Goal: Task Accomplishment & Management: Manage account settings

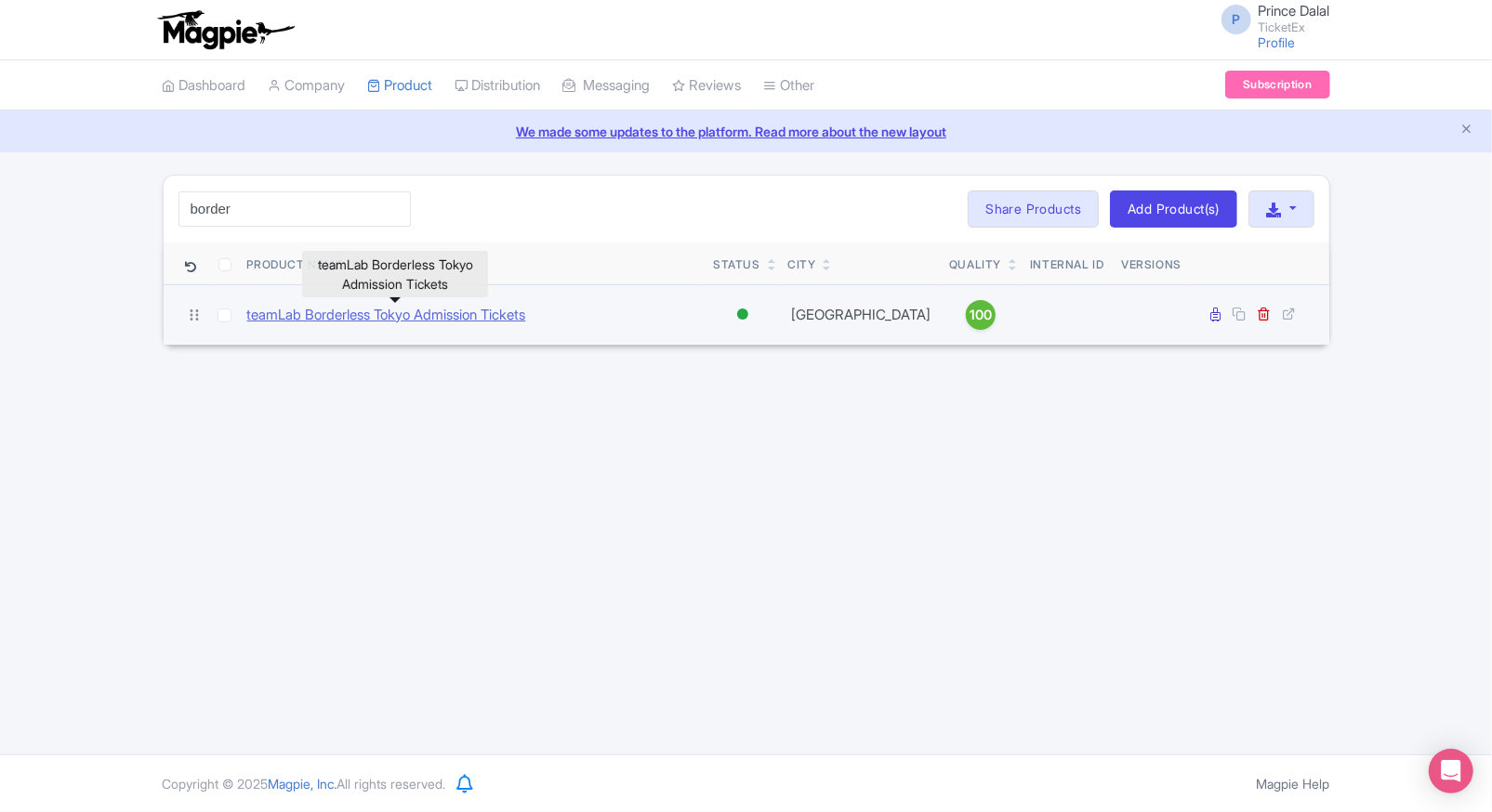
type input "border"
click at [288, 322] on link "teamLab Borderless Tokyo Admission Tickets" at bounding box center [386, 316] width 279 height 22
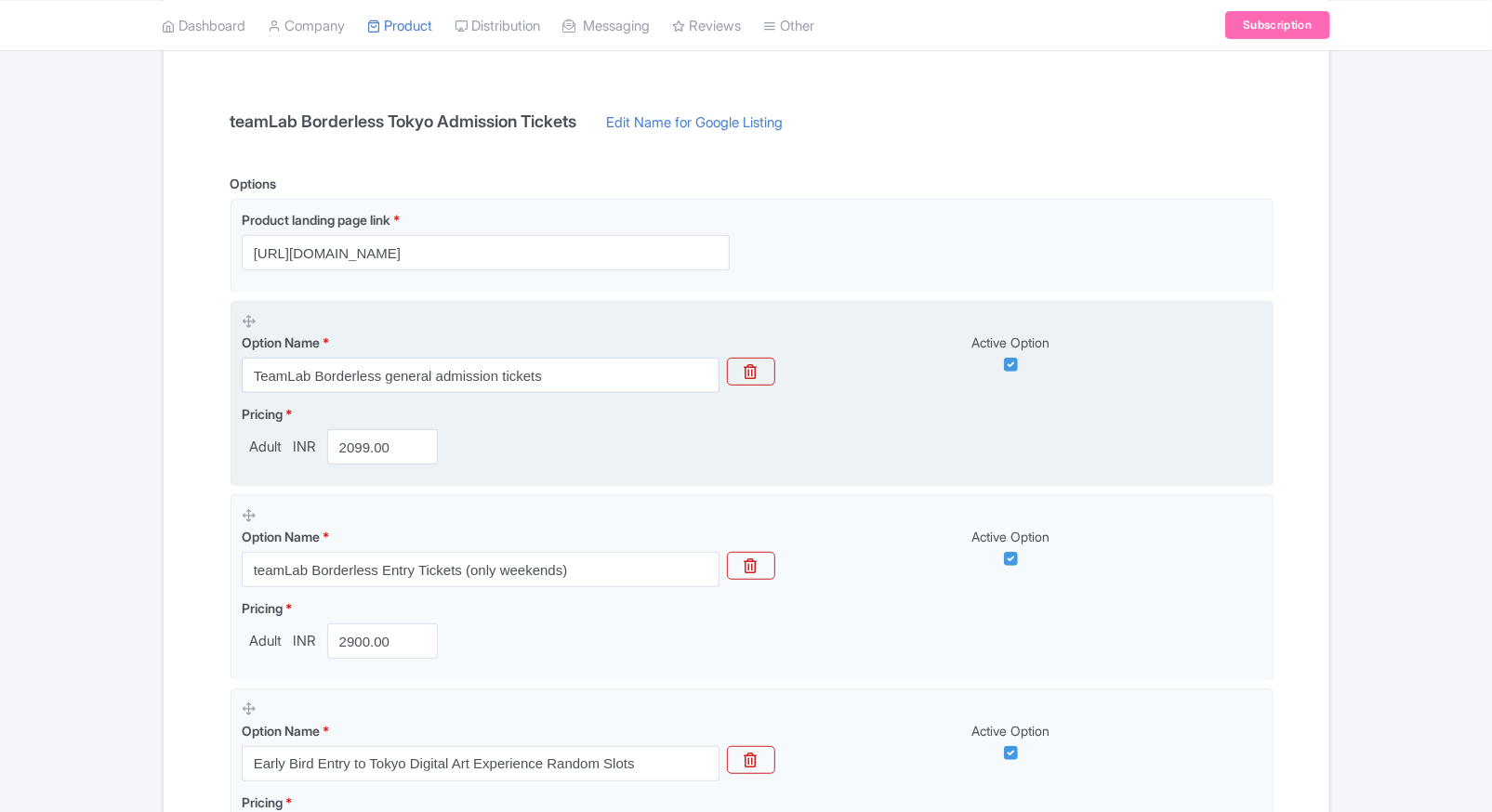
scroll to position [387, 0]
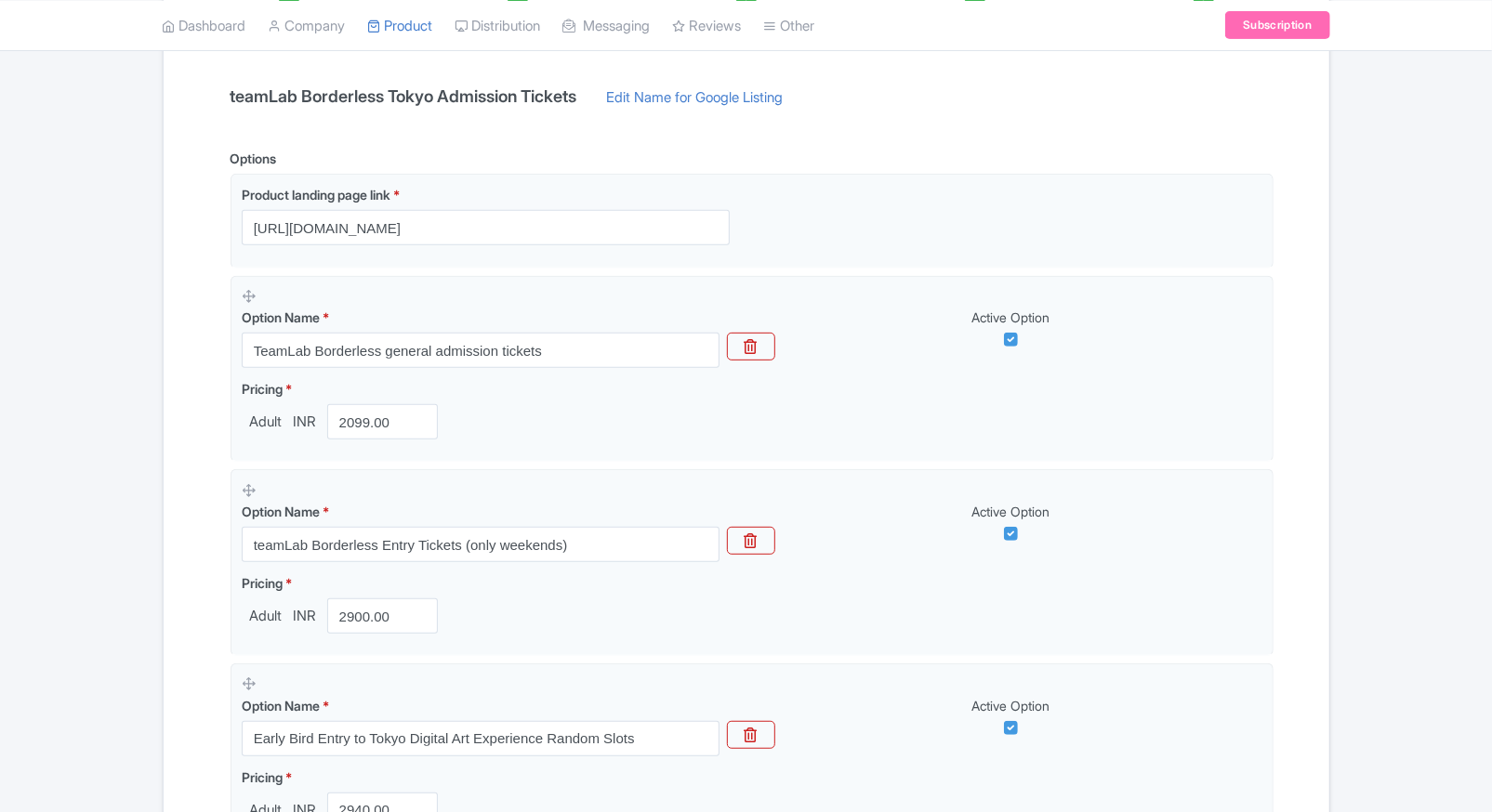
click at [335, 428] on input "2099.00" at bounding box center [384, 422] width 112 height 35
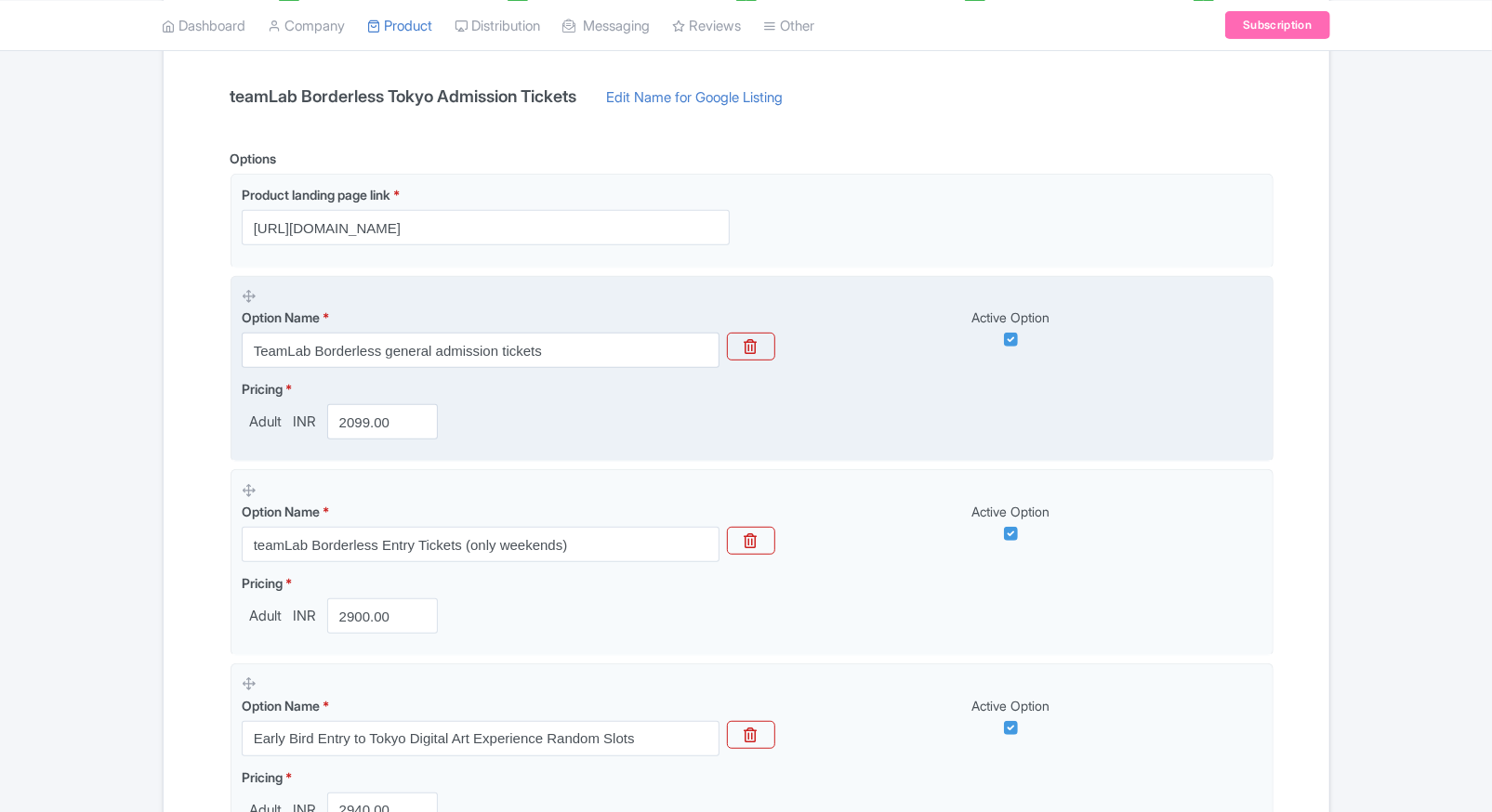
click at [335, 428] on input "2099.00" at bounding box center [384, 422] width 112 height 35
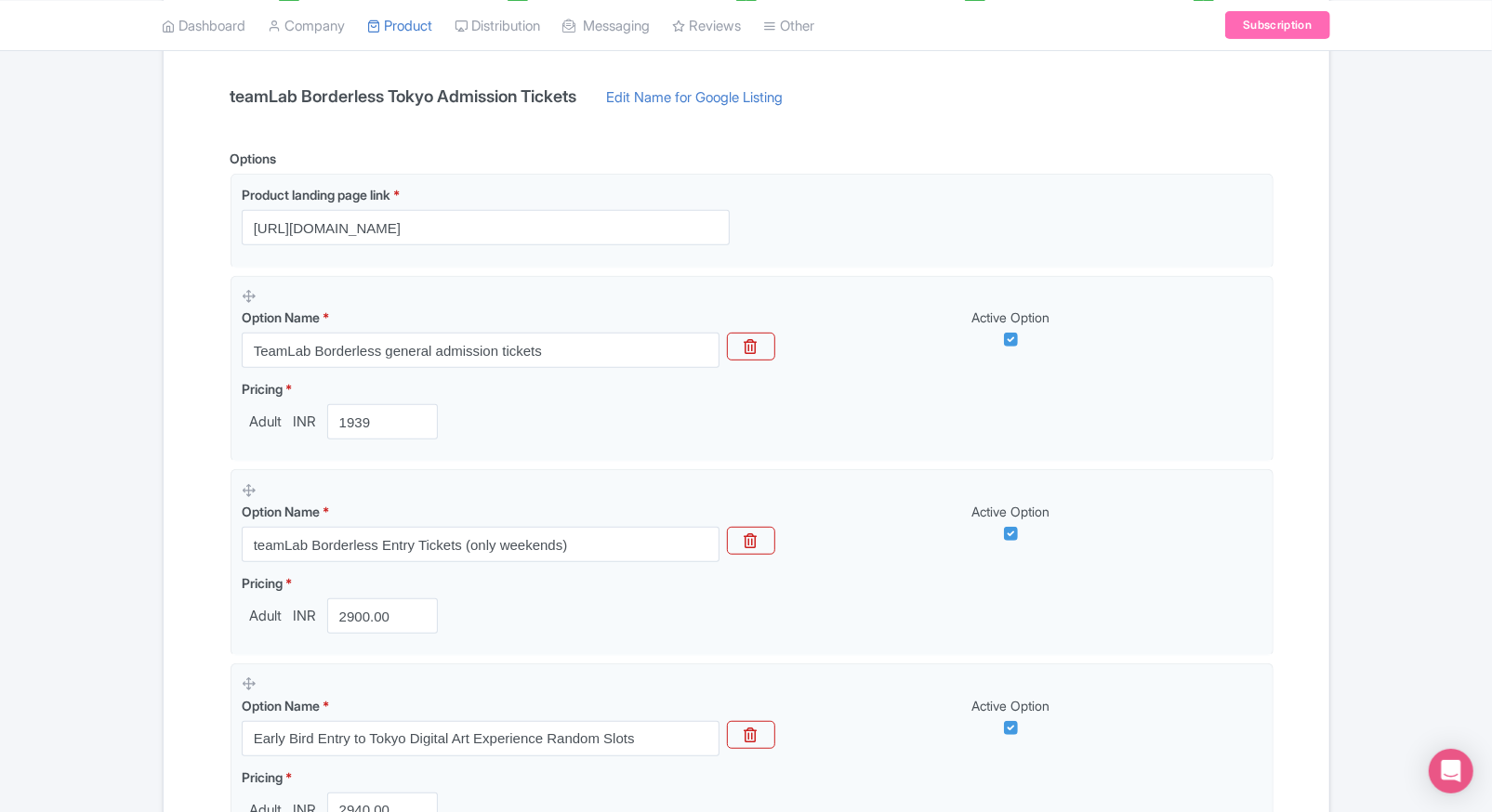
type input "1939"
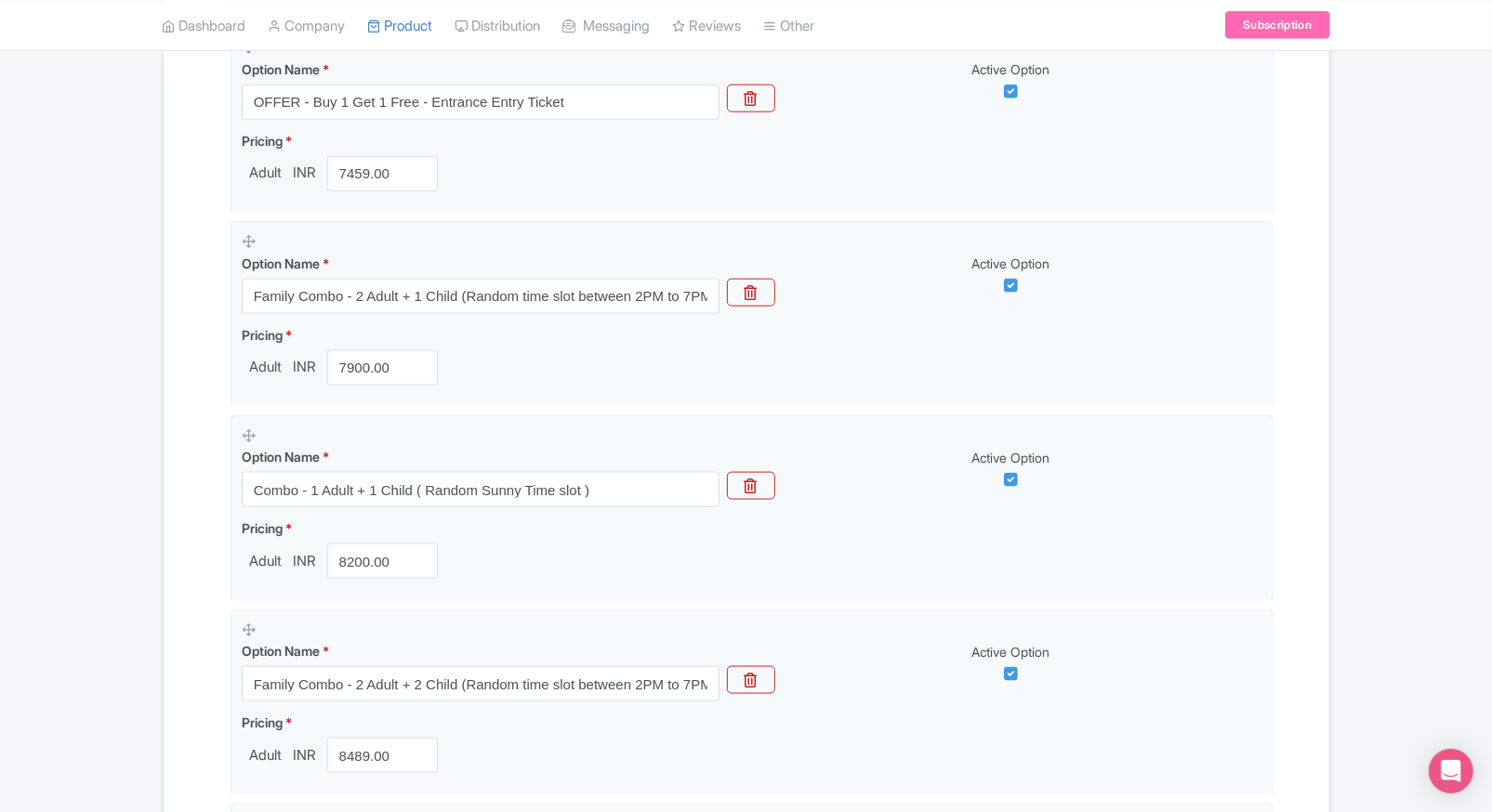
scroll to position [2427, 0]
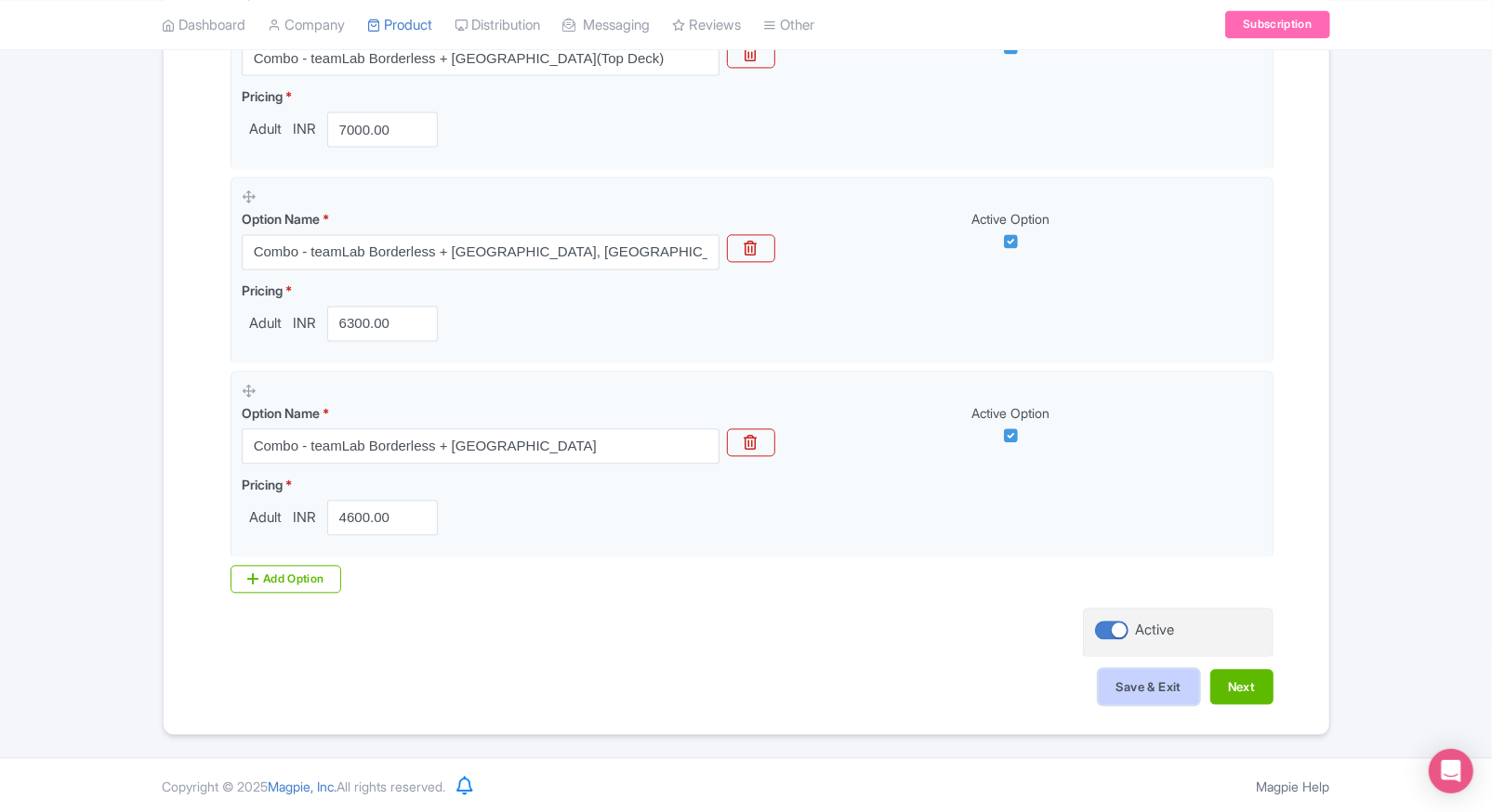
click at [1102, 677] on button "Save & Exit" at bounding box center [1149, 686] width 100 height 35
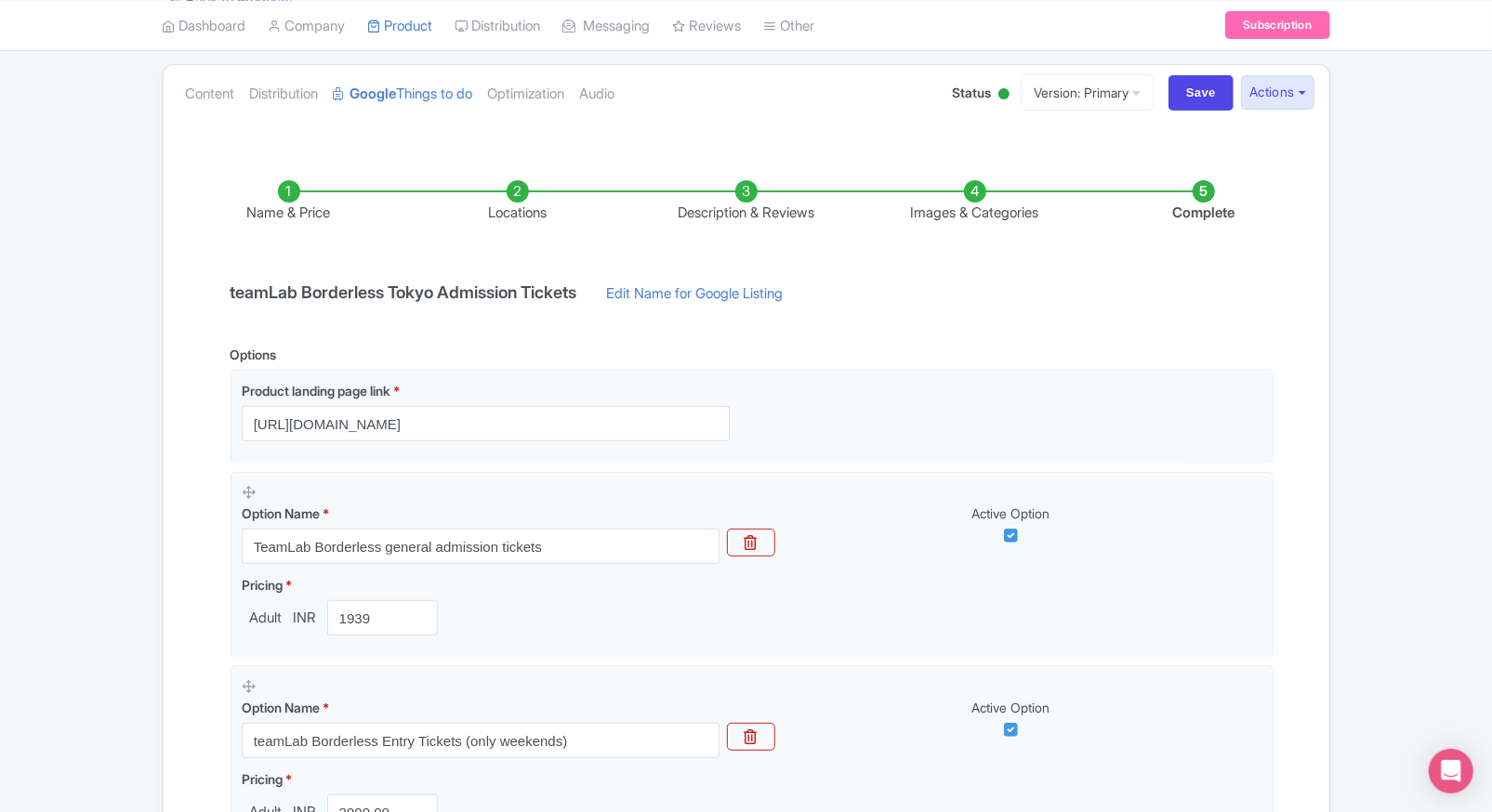
scroll to position [0, 0]
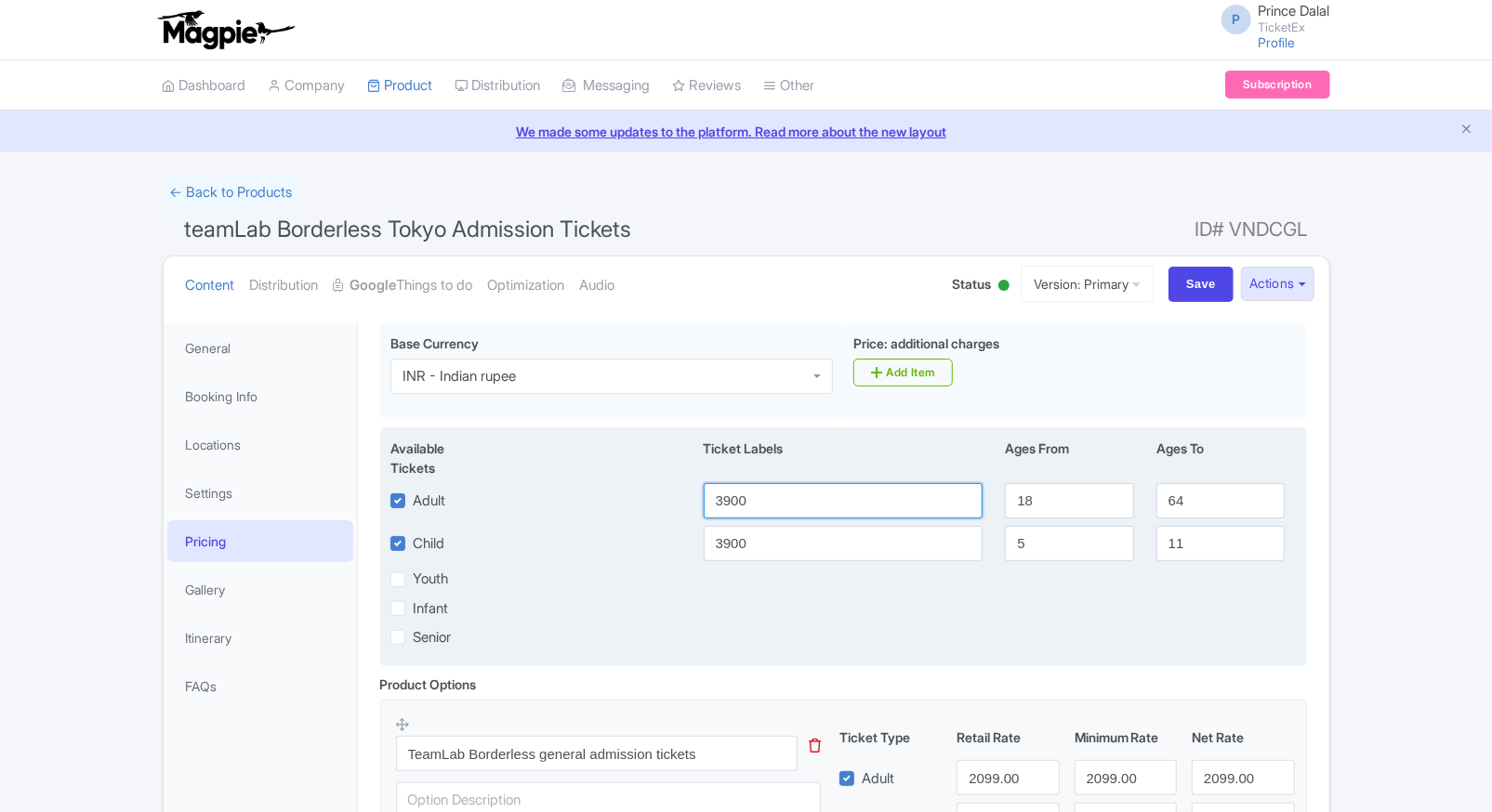
click at [825, 494] on input "3900" at bounding box center [843, 501] width 280 height 35
click at [953, 627] on div "Senior" at bounding box center [844, 637] width 929 height 22
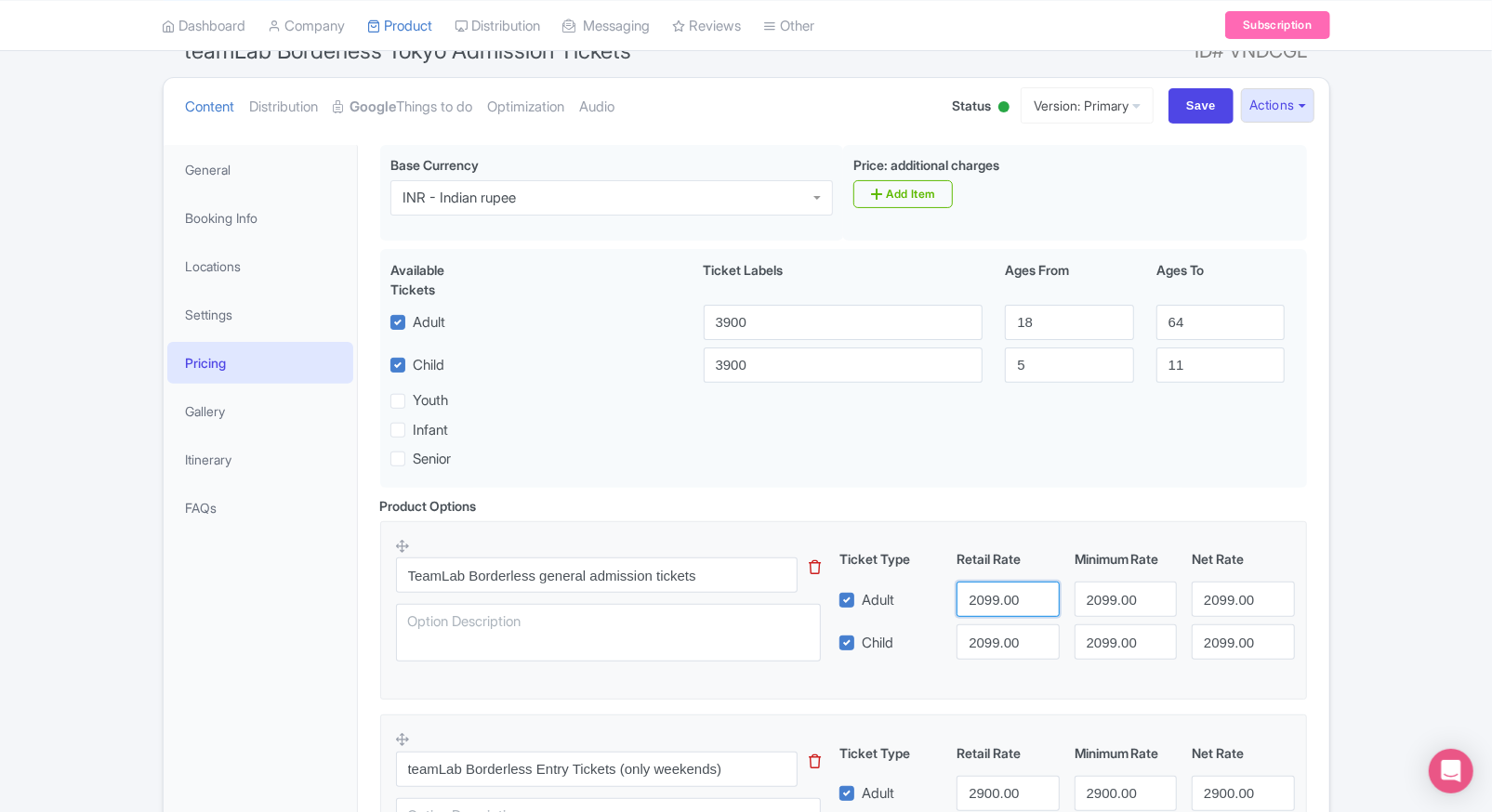
click at [970, 588] on input "2099.00" at bounding box center [1007, 599] width 102 height 35
type input "1939"
click at [998, 630] on input "2099.00" at bounding box center [1007, 642] width 102 height 35
paste input "1939"
type input "1939"
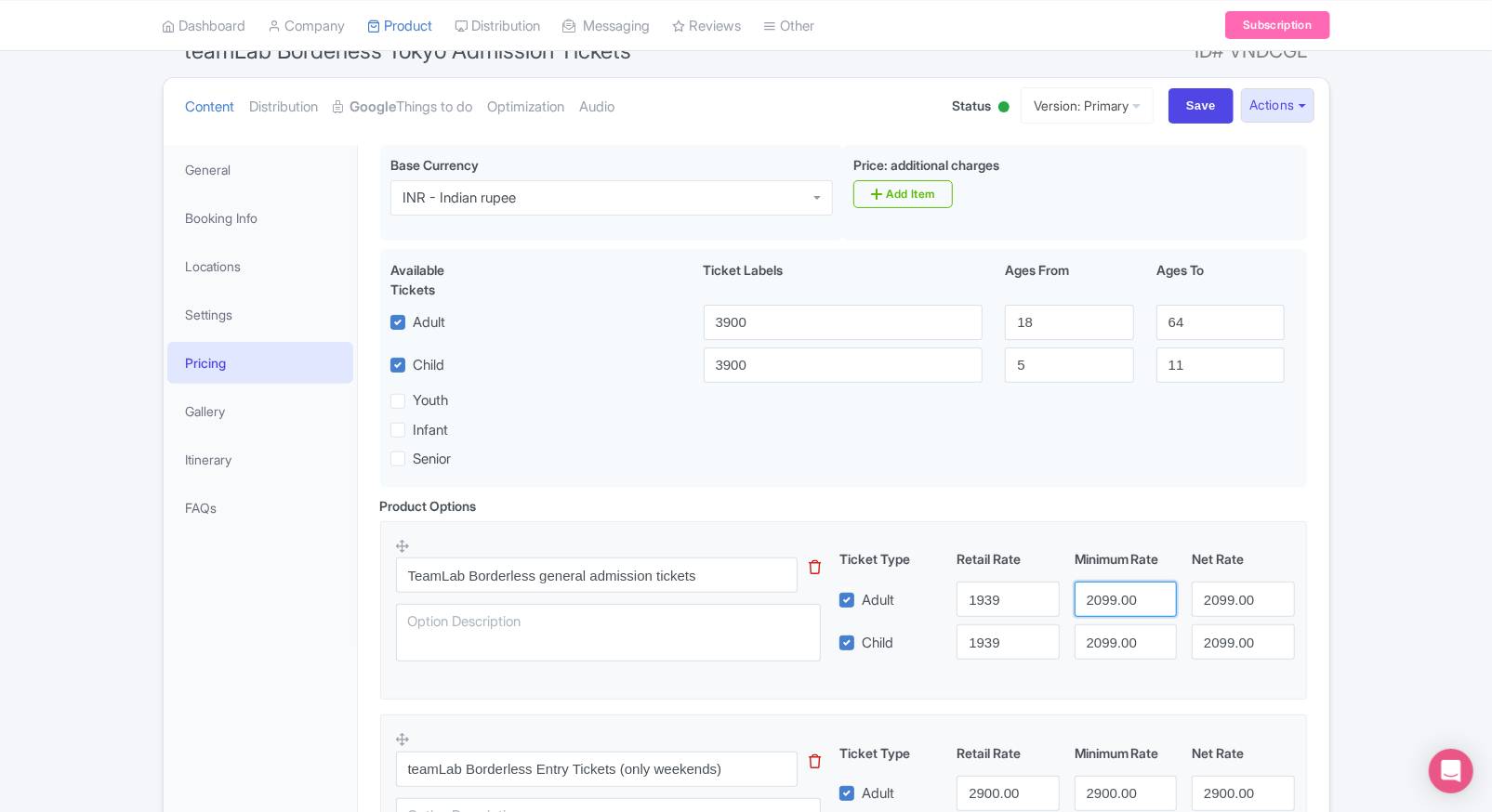
click at [1130, 610] on input "2099.00" at bounding box center [1125, 599] width 102 height 35
paste input "1939"
type input "1939"
click at [1121, 634] on input "2099.00" at bounding box center [1125, 642] width 102 height 35
paste input "1939"
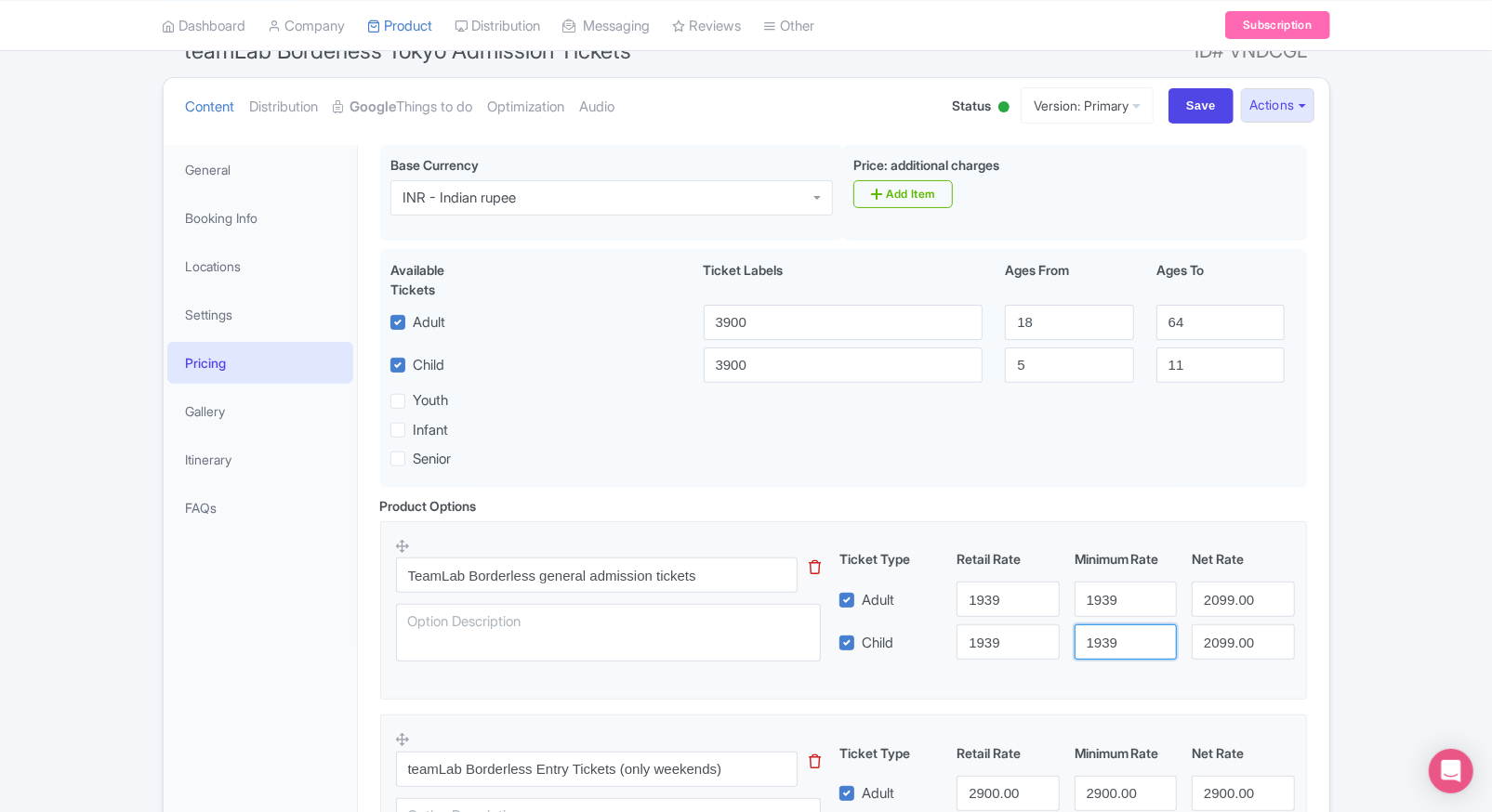
type input "1939"
click at [1264, 591] on input "2099.00" at bounding box center [1243, 599] width 102 height 35
paste input "1939"
type input "1939"
click at [1231, 634] on input "2099.00" at bounding box center [1243, 642] width 102 height 35
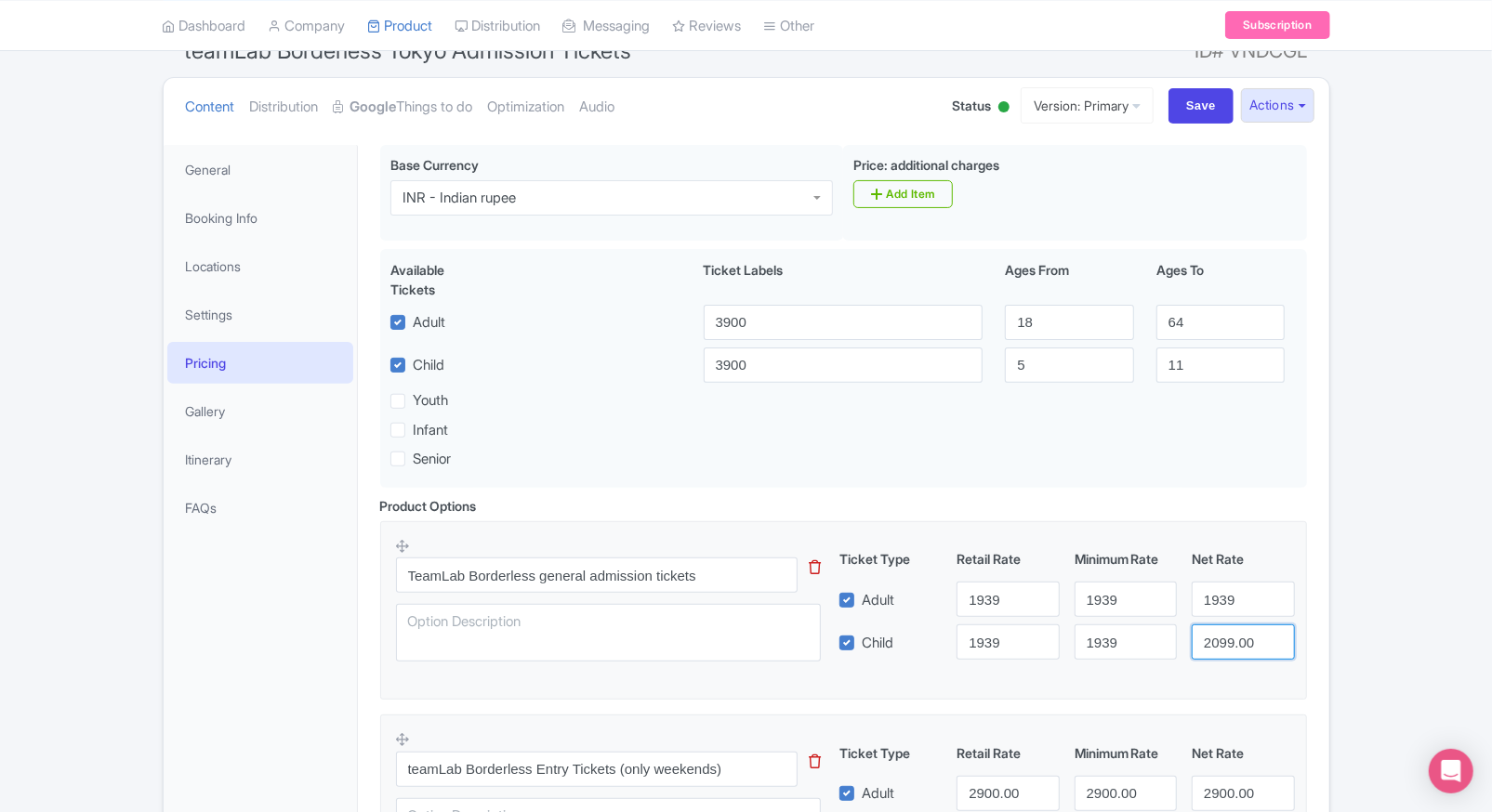
paste input "1939"
type input "1939"
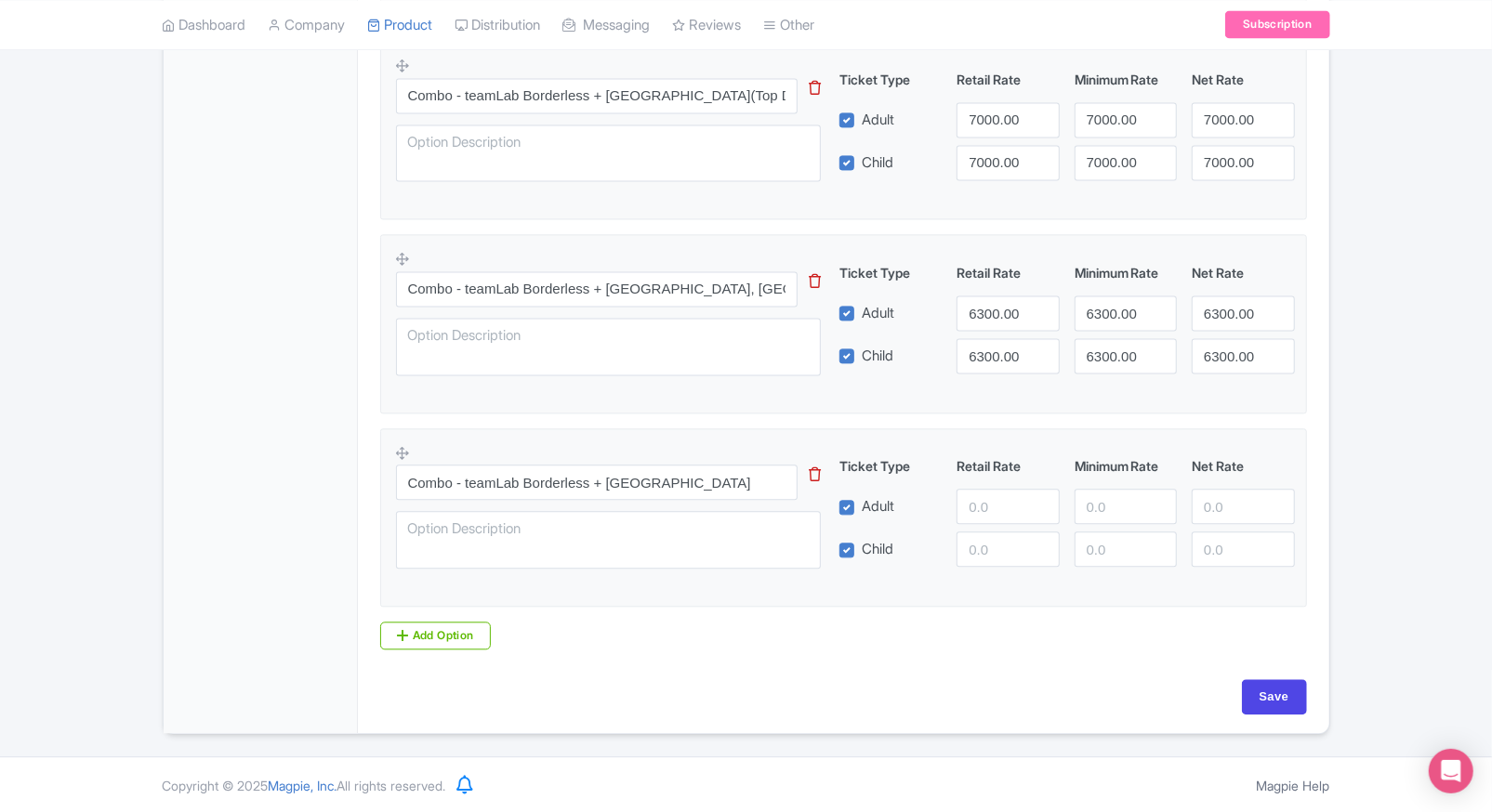
scroll to position [2401, 0]
click at [1250, 687] on input "Save" at bounding box center [1274, 697] width 65 height 35
type input "Saving..."
click at [1014, 501] on input "number" at bounding box center [1007, 506] width 102 height 35
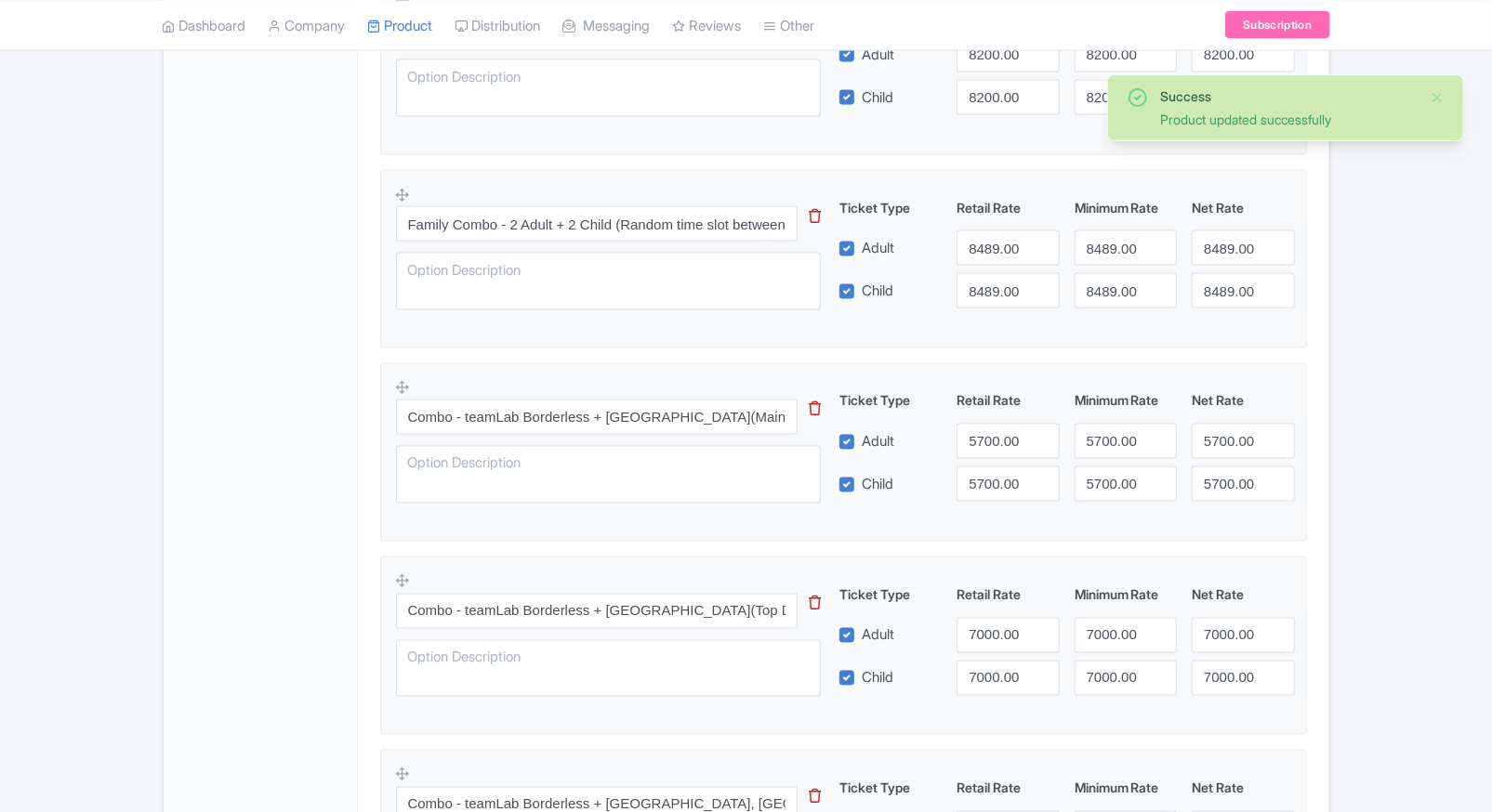
scroll to position [2401, 0]
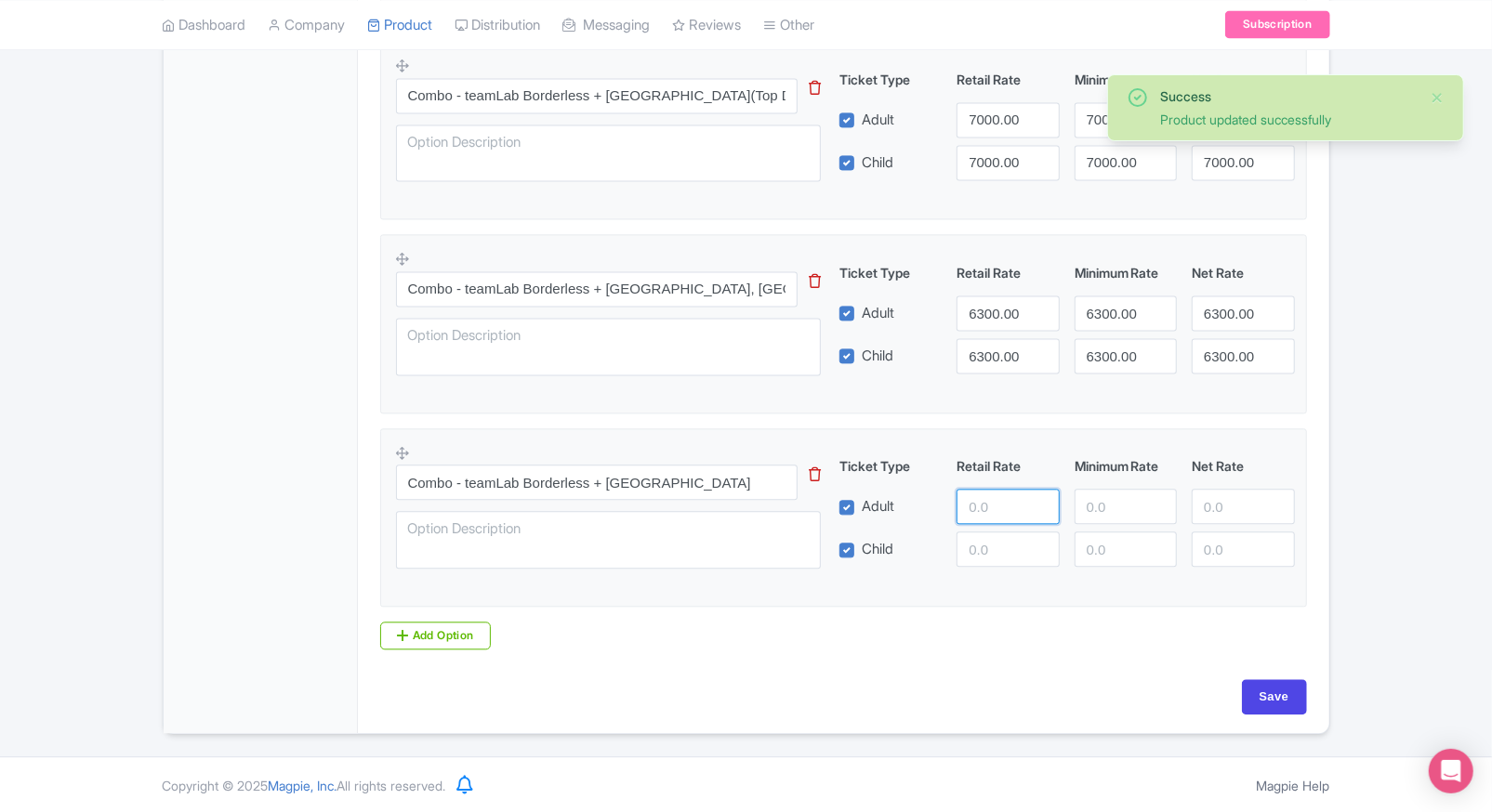
click at [985, 502] on input "number" at bounding box center [1007, 506] width 102 height 35
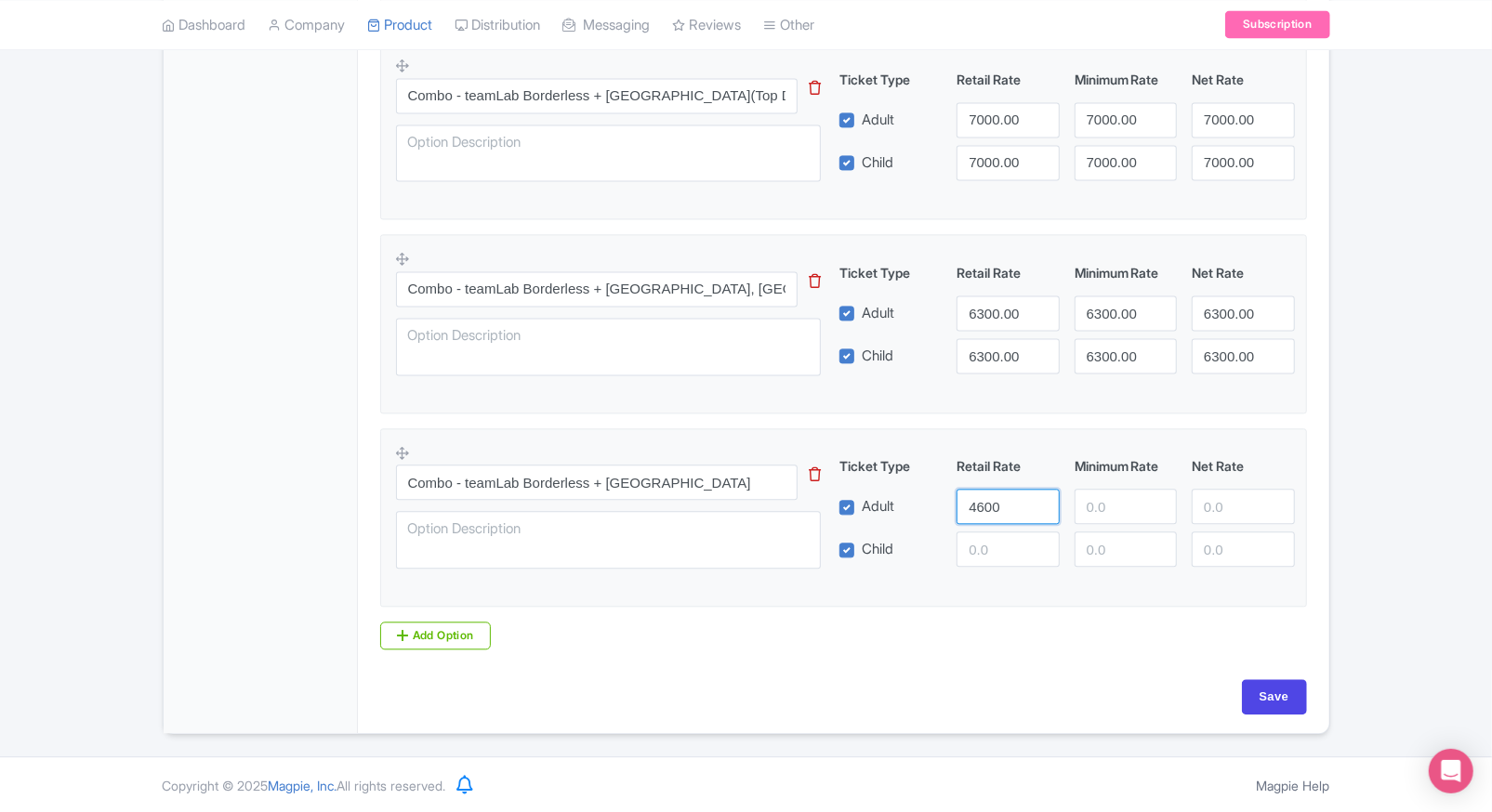
type input "4600"
paste input "4600"
drag, startPoint x: 998, startPoint y: 539, endPoint x: 1105, endPoint y: 517, distance: 109.2
click at [1105, 517] on div "Ticket Type Retail Rate Minimum Rate Net Rate Adult 4600 Child 4600 This tip ha…" at bounding box center [1066, 511] width 448 height 111
type input "4600"
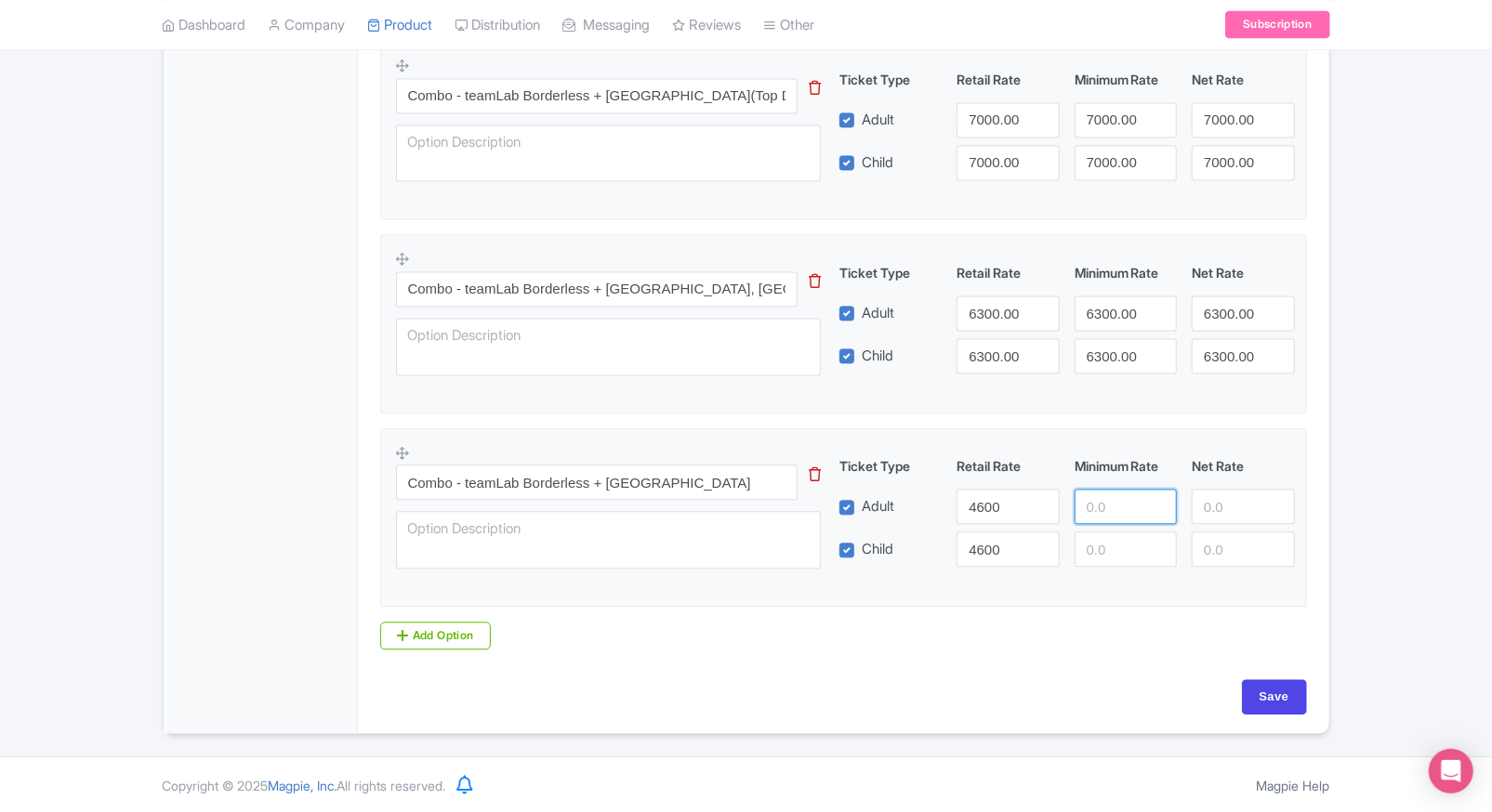
paste input "4600"
drag, startPoint x: 1105, startPoint y: 517, endPoint x: 1100, endPoint y: 546, distance: 29.4
click at [1100, 546] on div "Ticket Type Retail Rate Minimum Rate Net Rate Adult 4600 4600 Child 4600 This t…" at bounding box center [1066, 511] width 448 height 111
type input "4600"
paste input "4600"
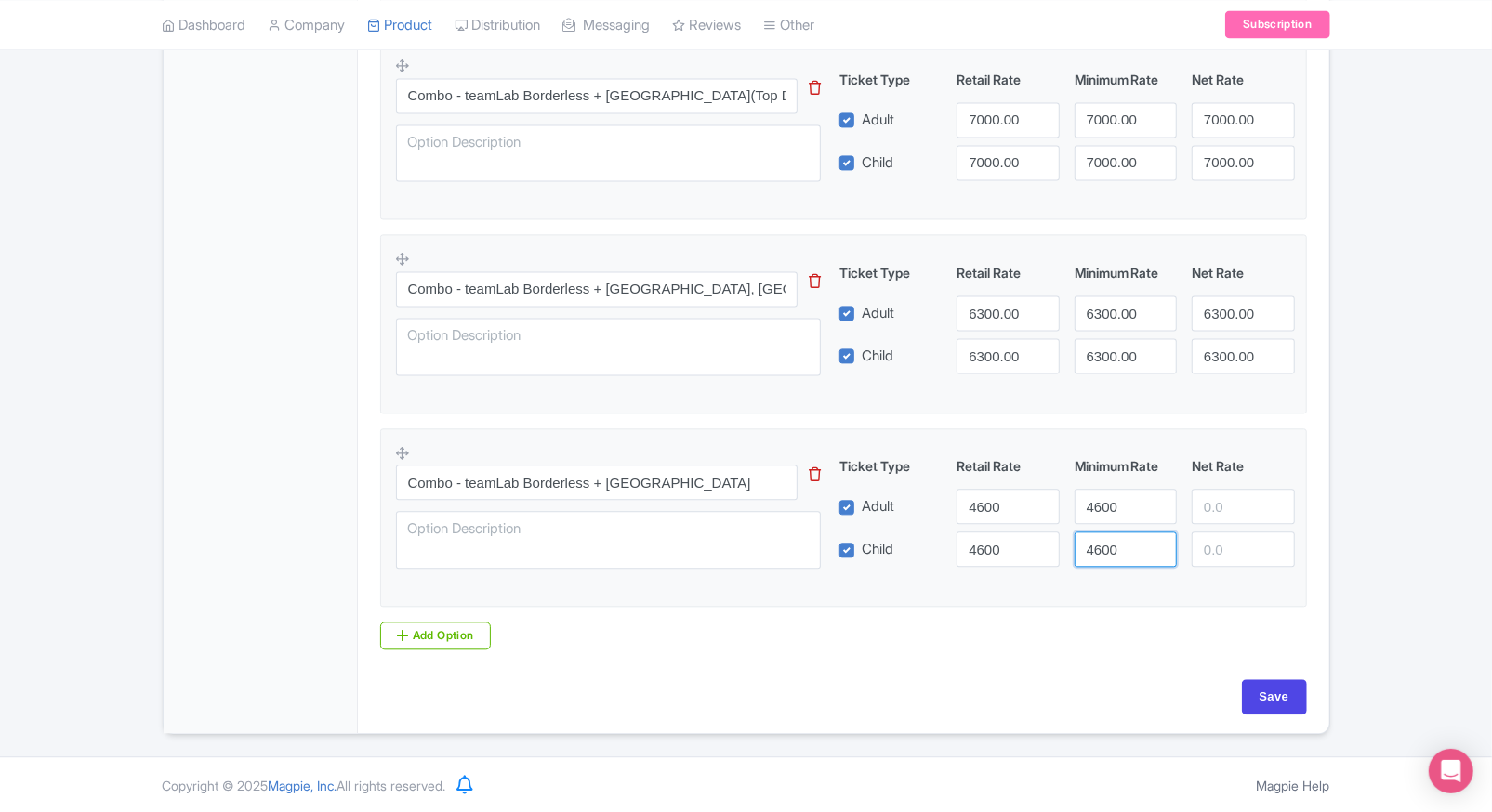
drag, startPoint x: 1100, startPoint y: 546, endPoint x: 1229, endPoint y: 517, distance: 132.2
click at [1229, 517] on div "Ticket Type Retail Rate Minimum Rate Net Rate Adult 4600 4600 Child 4600 4600 T…" at bounding box center [1066, 511] width 448 height 111
type input "4600"
paste input "4600"
drag, startPoint x: 1229, startPoint y: 517, endPoint x: 1227, endPoint y: 536, distance: 19.1
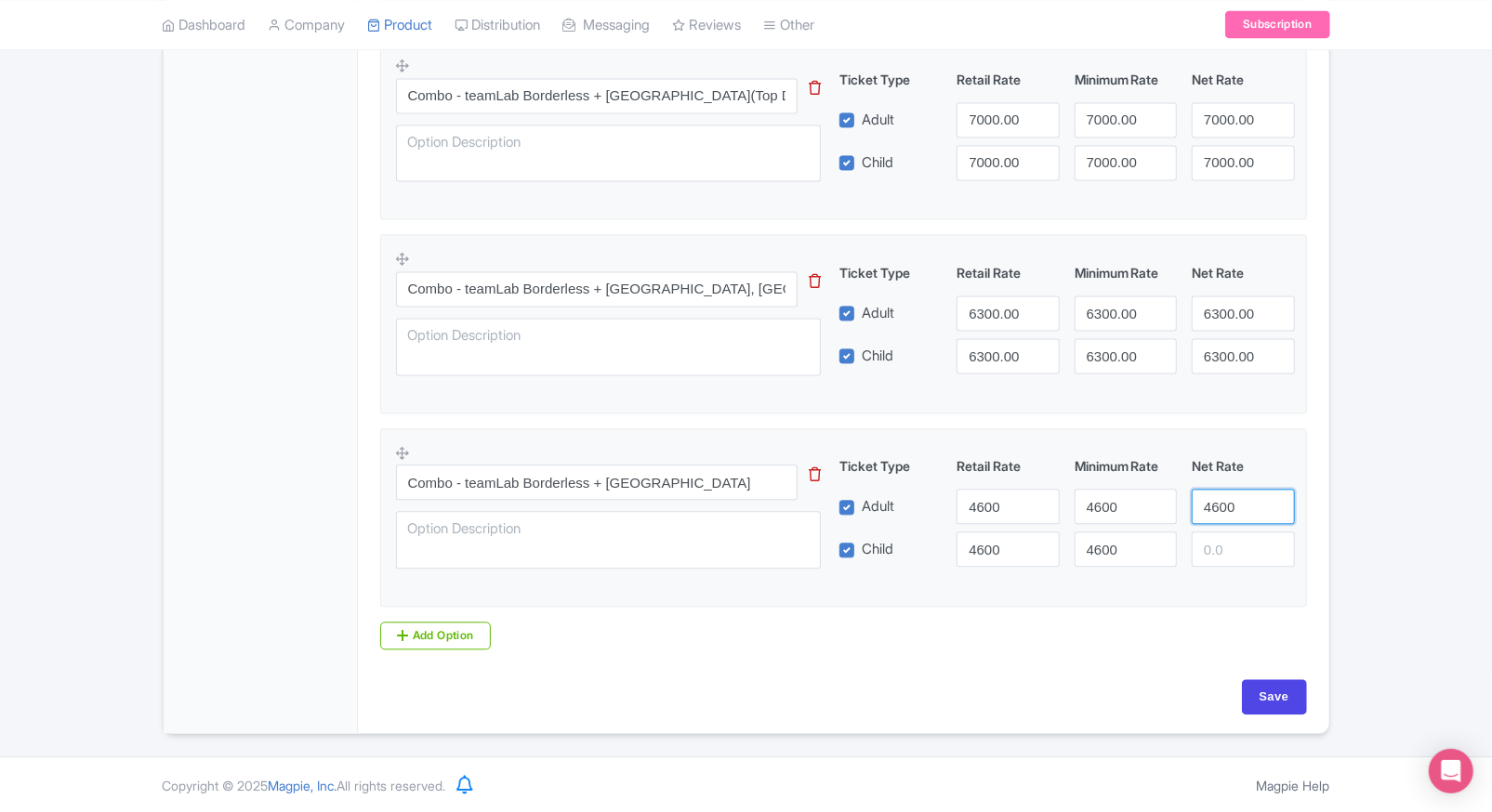
click at [1227, 536] on div "Ticket Type Retail Rate Minimum Rate Net Rate Adult 4600 4600 4600 Child 4600 4…" at bounding box center [1066, 511] width 448 height 111
type input "4600"
paste input "4600"
drag, startPoint x: 1227, startPoint y: 536, endPoint x: 1284, endPoint y: 657, distance: 133.8
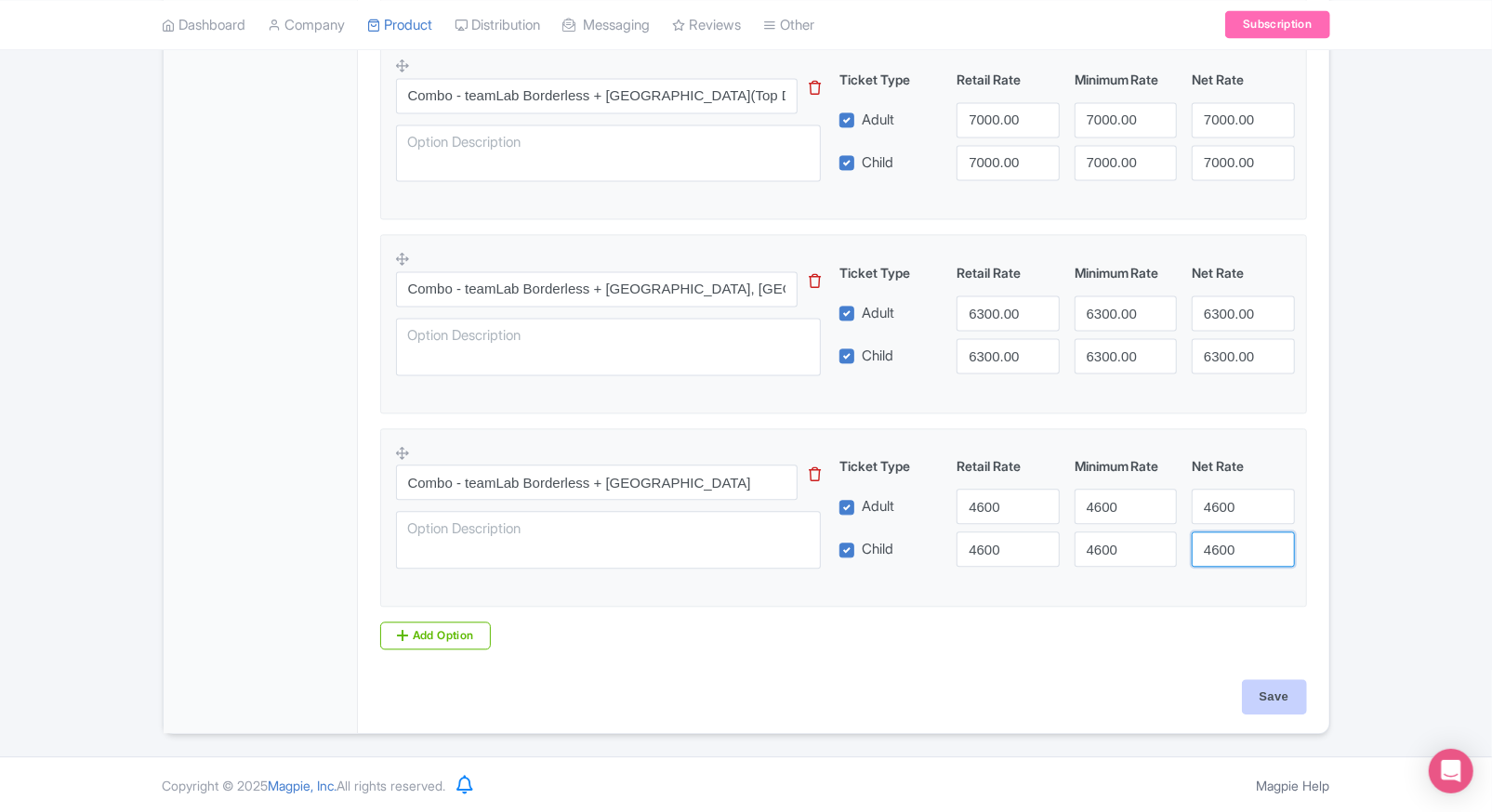
type input "4600"
click at [1267, 688] on input "Save" at bounding box center [1274, 697] width 65 height 35
type input "Saving..."
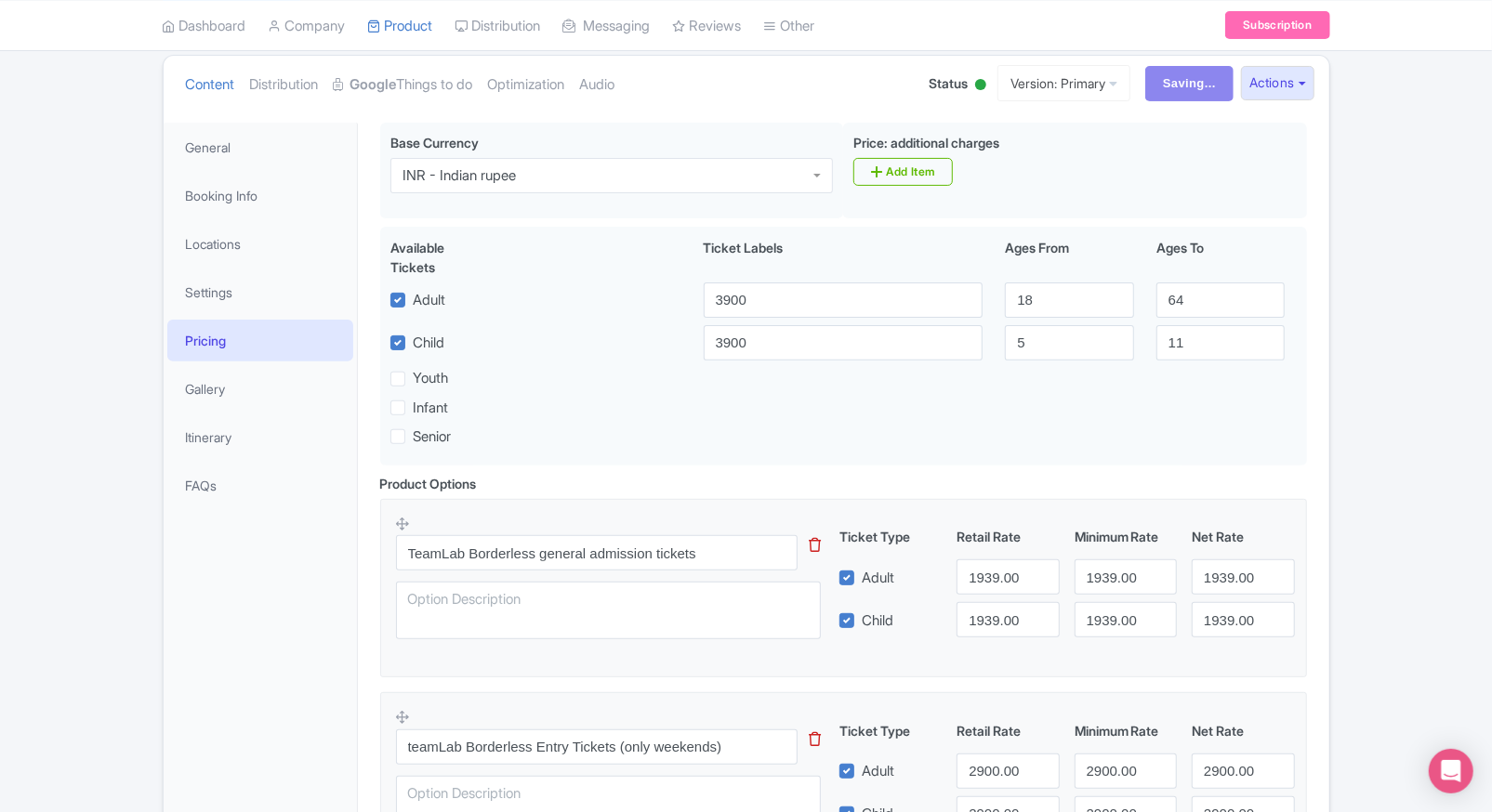
scroll to position [204, 0]
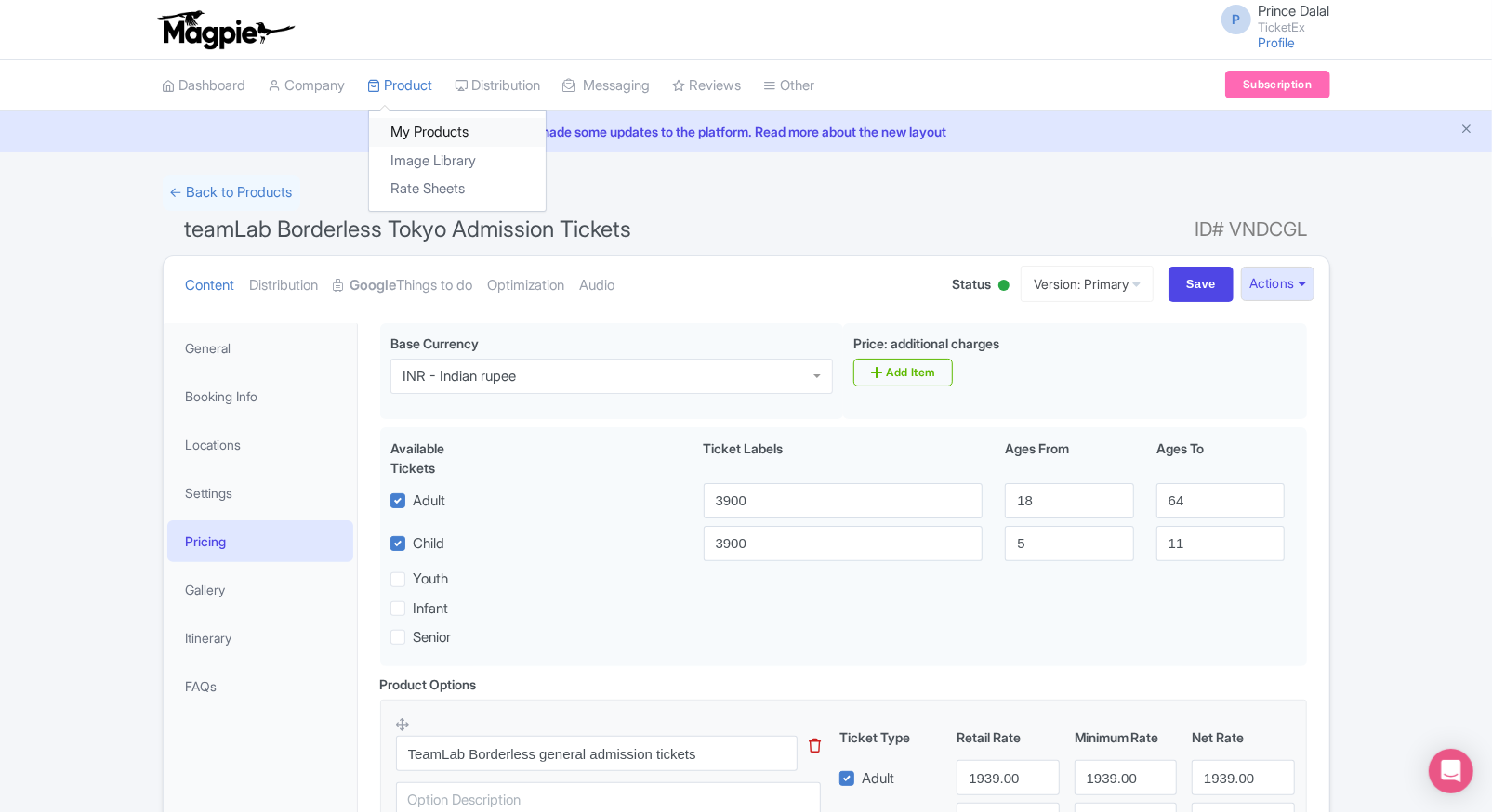
click at [404, 118] on link "My Products" at bounding box center [457, 131] width 177 height 28
